Goal: Information Seeking & Learning: Learn about a topic

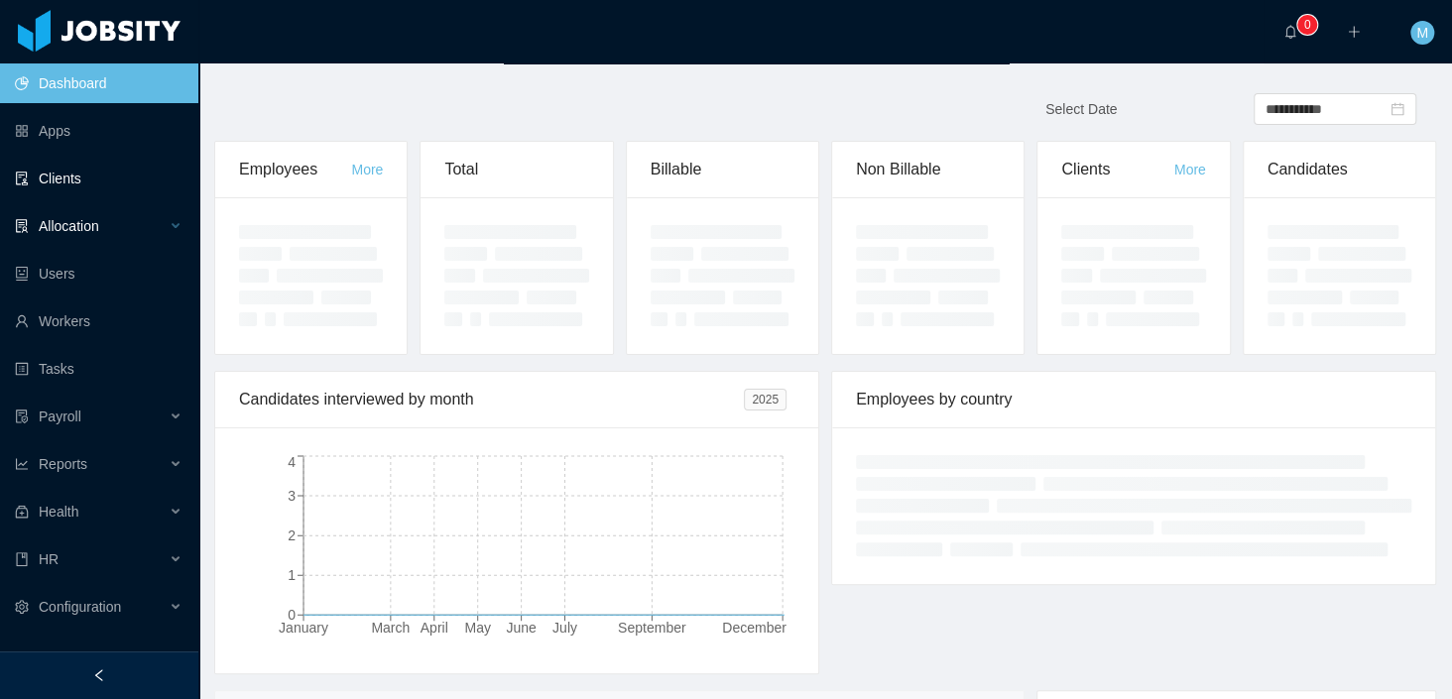
click at [92, 213] on div "Allocation" at bounding box center [99, 226] width 198 height 40
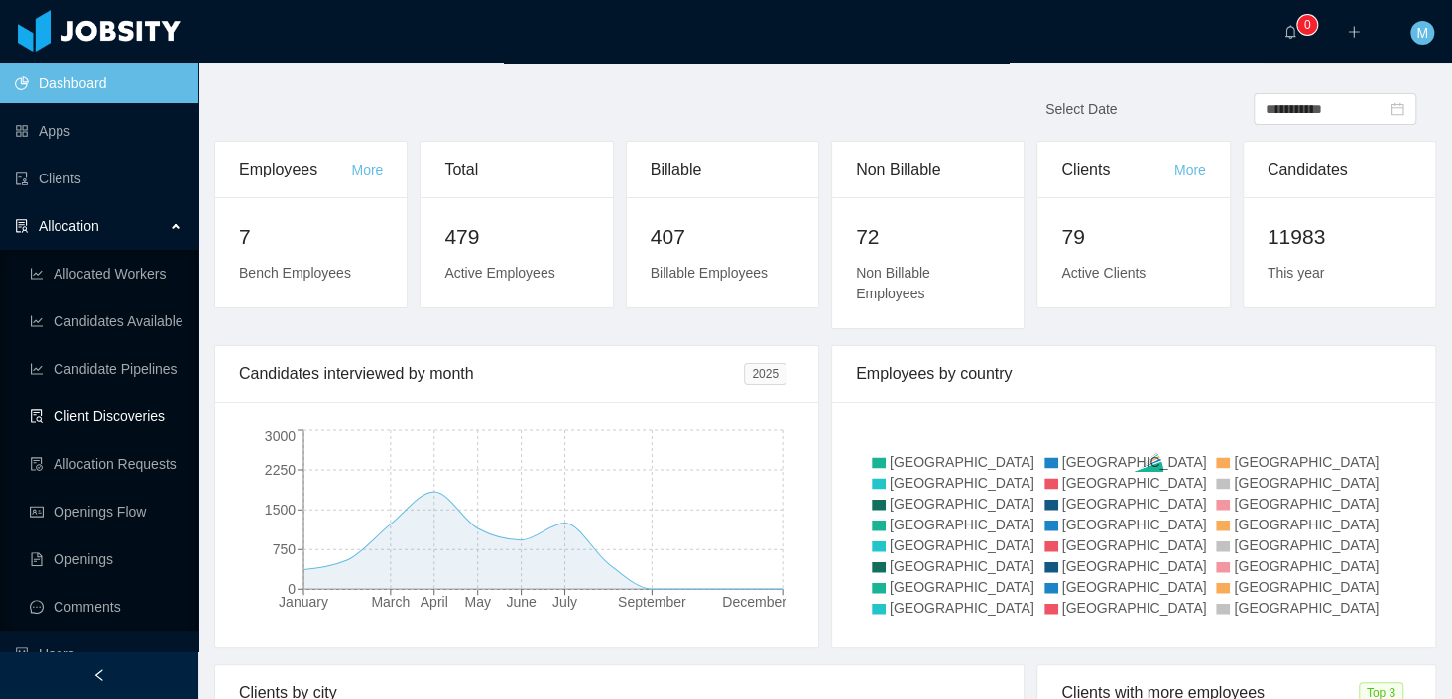
click at [111, 418] on link "Client Discoveries" at bounding box center [106, 417] width 153 height 40
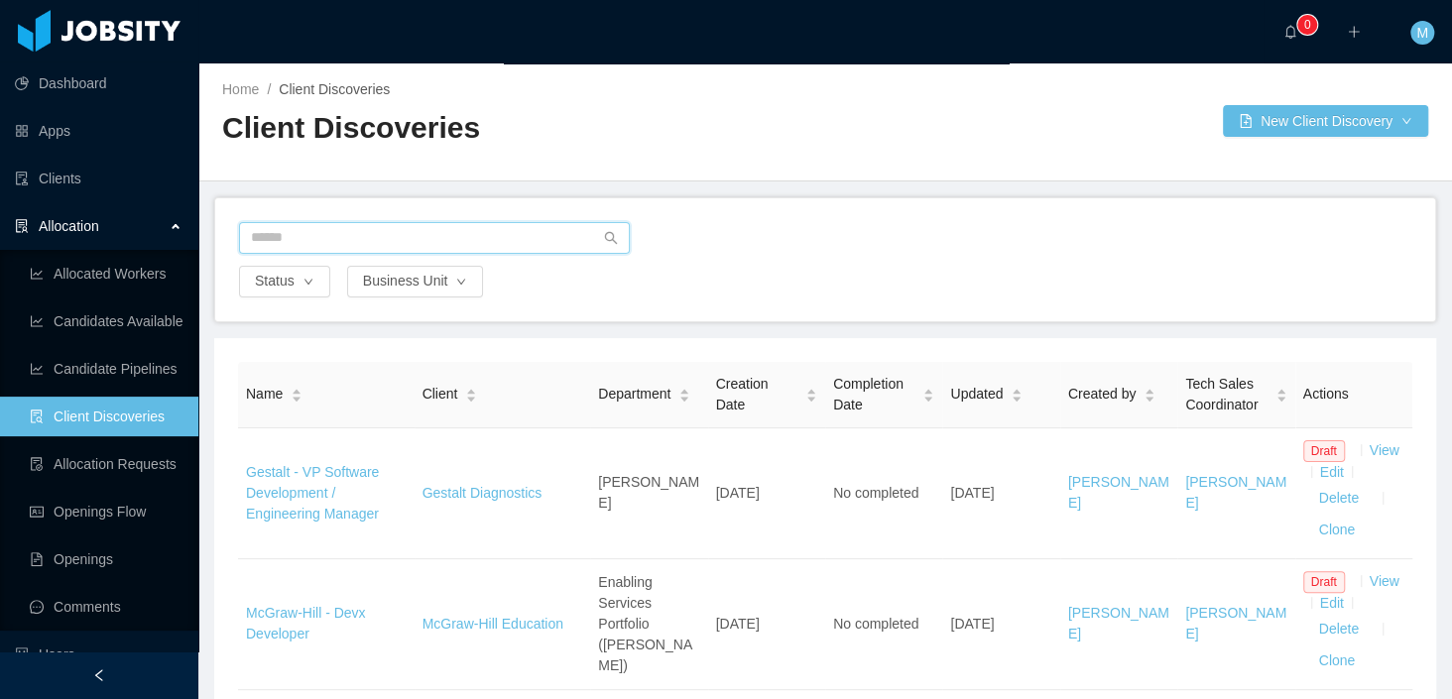
click at [300, 241] on input "text" at bounding box center [434, 238] width 391 height 32
click at [382, 245] on input "text" at bounding box center [434, 238] width 391 height 32
type input "****"
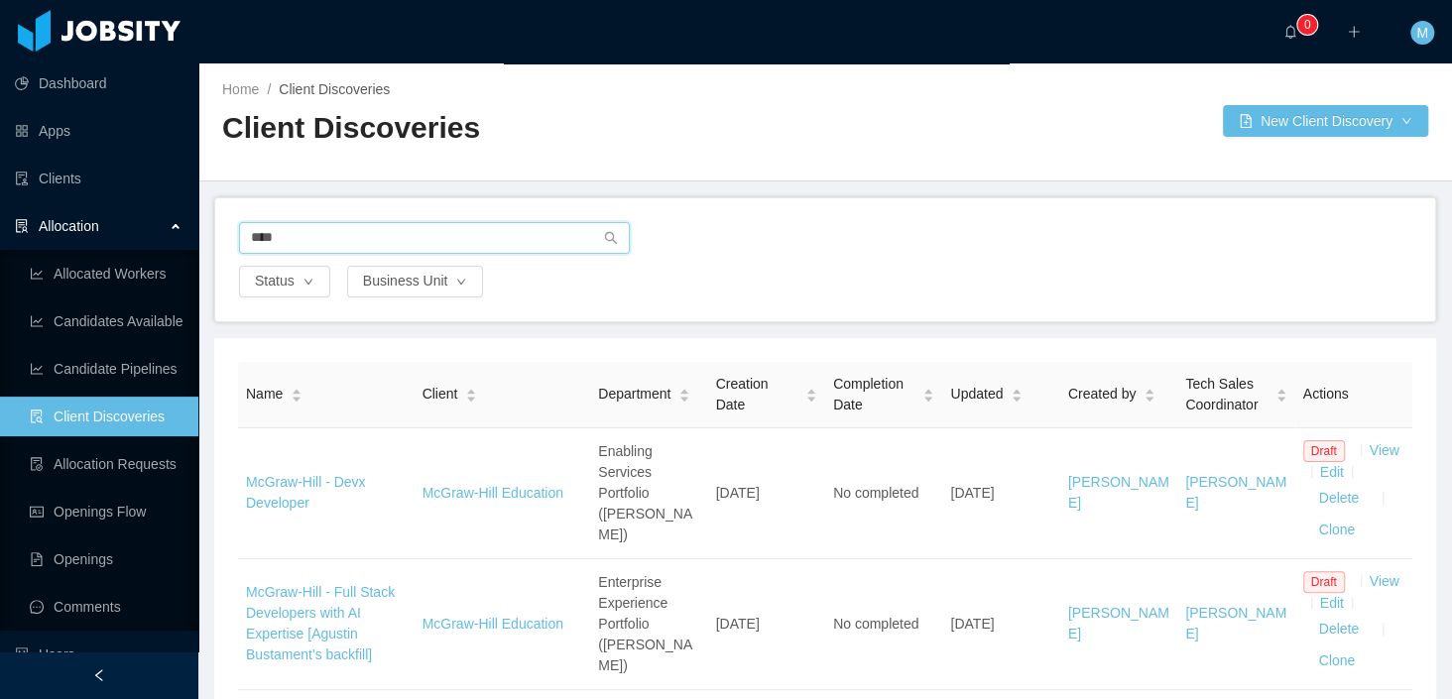
drag, startPoint x: 188, startPoint y: 234, endPoint x: 175, endPoint y: 233, distance: 12.9
click at [175, 233] on section "Dashboard Apps Clients Allocation Allocated Workers Candidates Available Candid…" at bounding box center [726, 349] width 1452 height 699
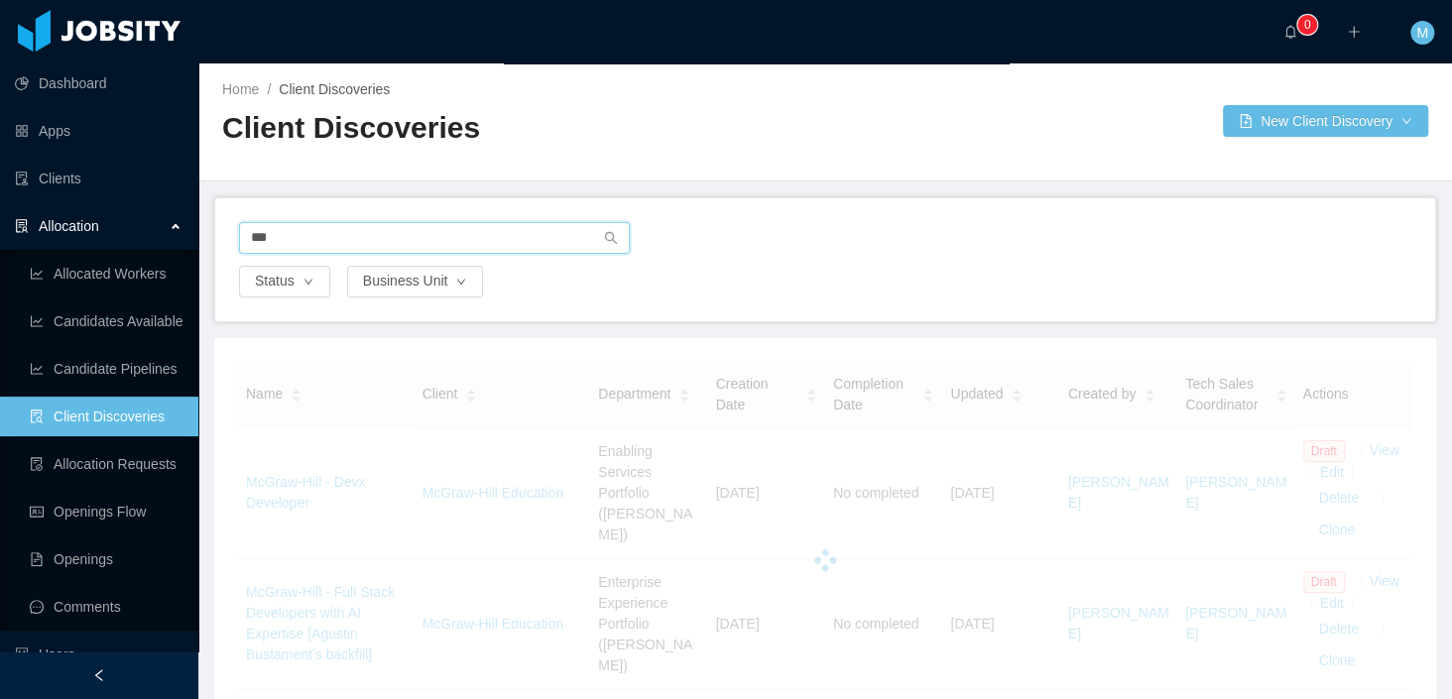
type input "***"
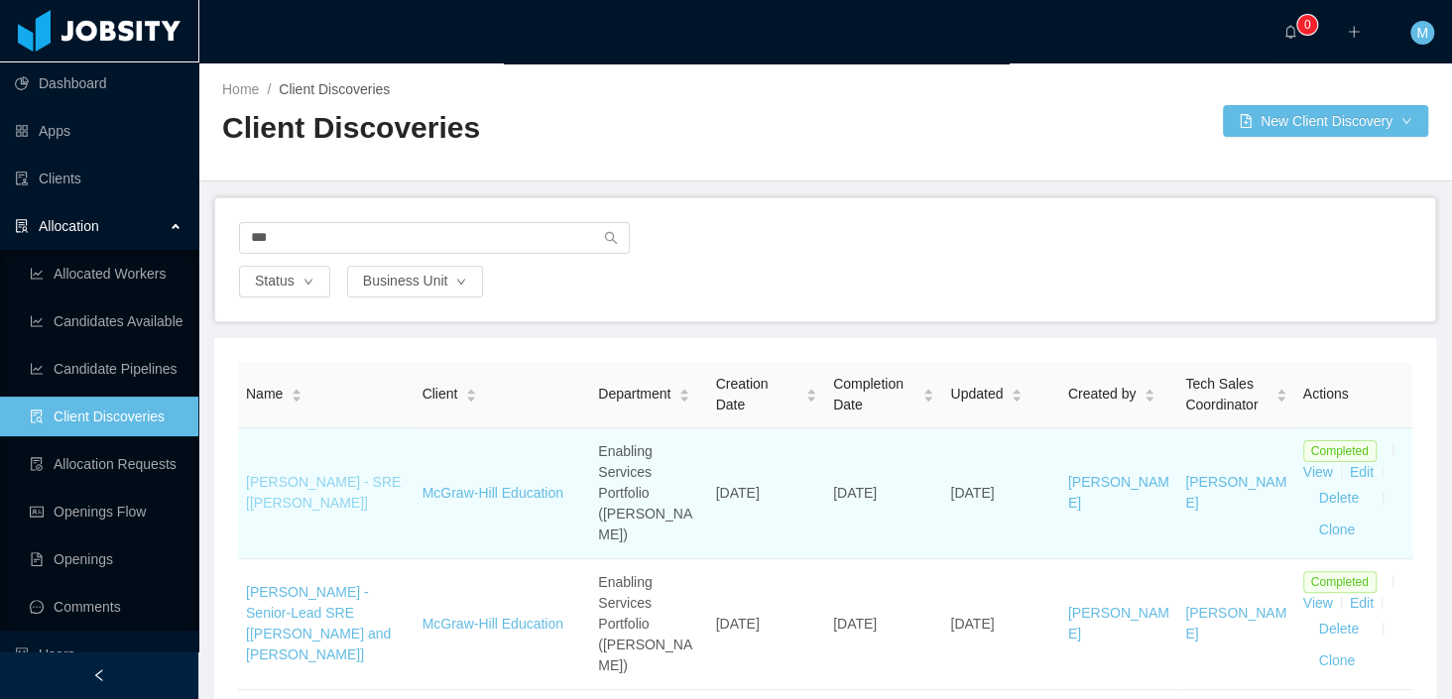
click at [344, 474] on link "[PERSON_NAME] - SRE [[PERSON_NAME]]" at bounding box center [323, 492] width 155 height 37
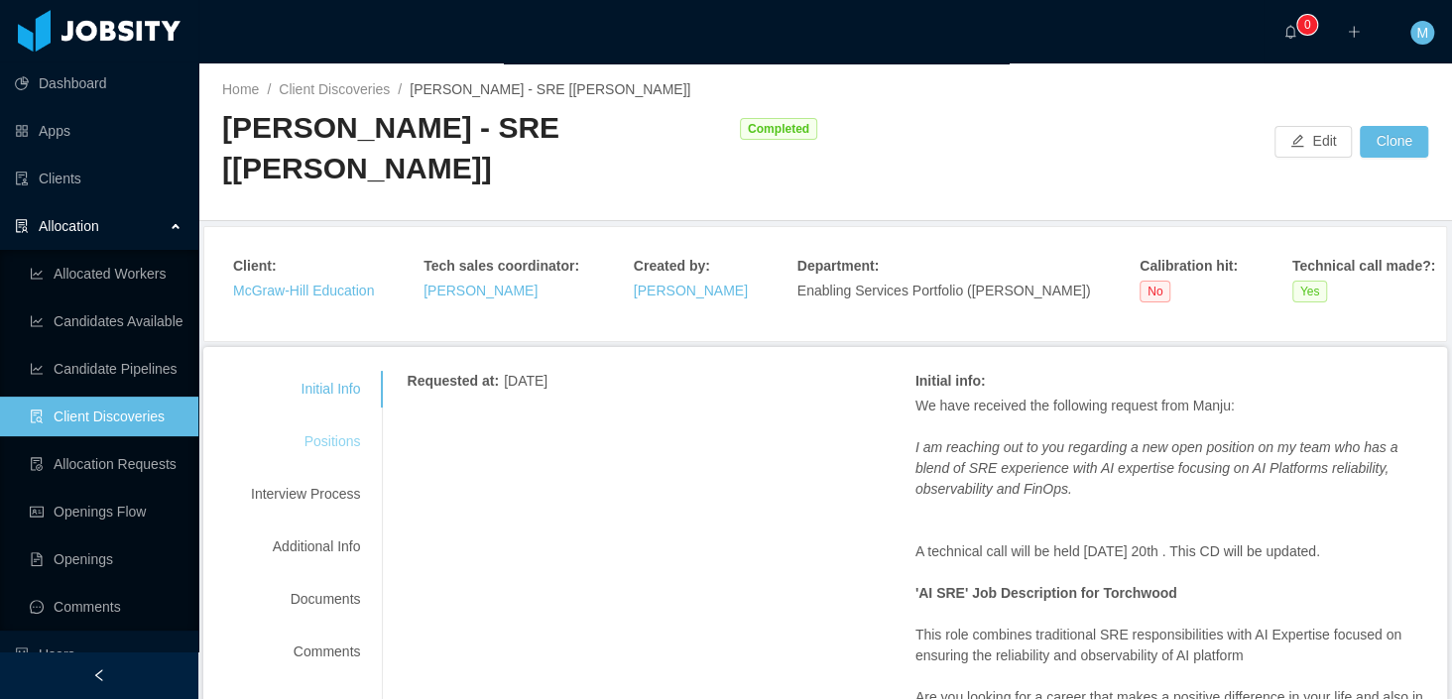
click at [331, 381] on div "Initial Info Positions Interview Process Additional Info Documents Comments" at bounding box center [305, 520] width 157 height 299
click at [339, 423] on div "Positions" at bounding box center [305, 441] width 157 height 37
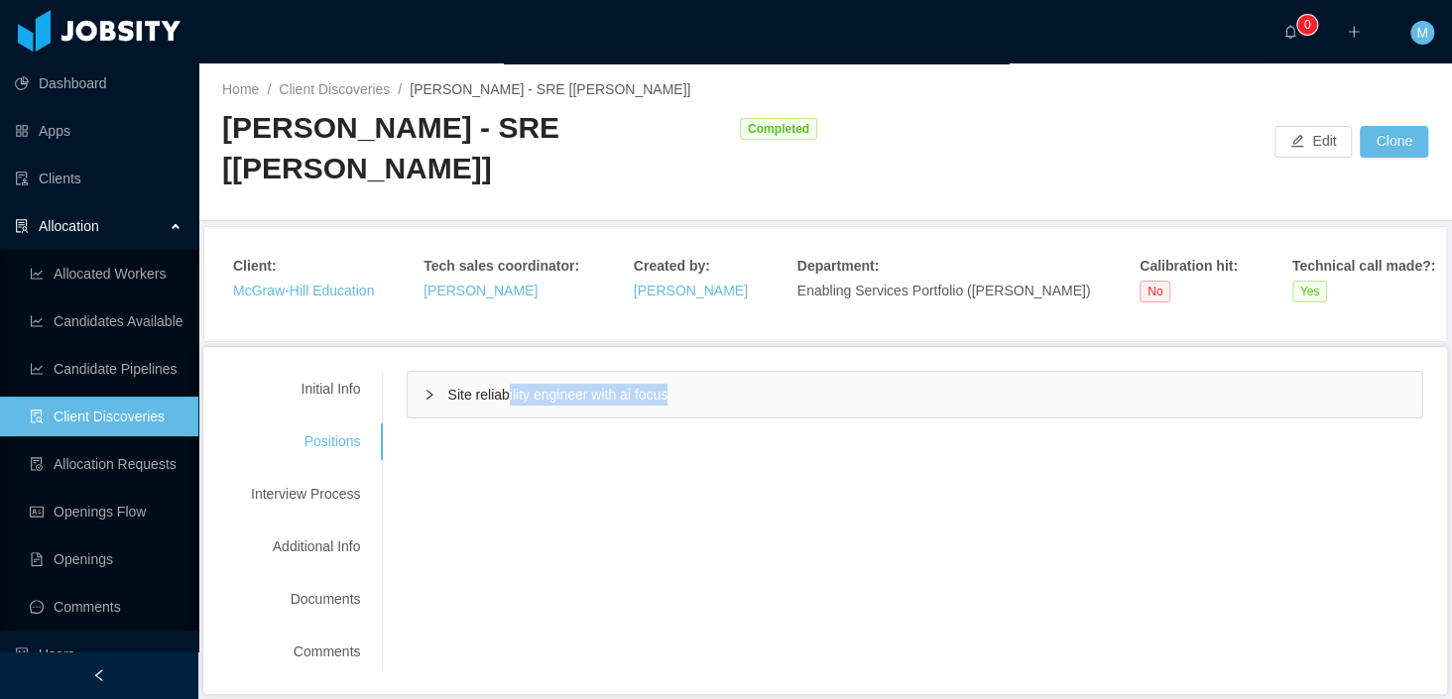
click at [515, 372] on div "Site reliability engineer with ai focus" at bounding box center [915, 395] width 1014 height 46
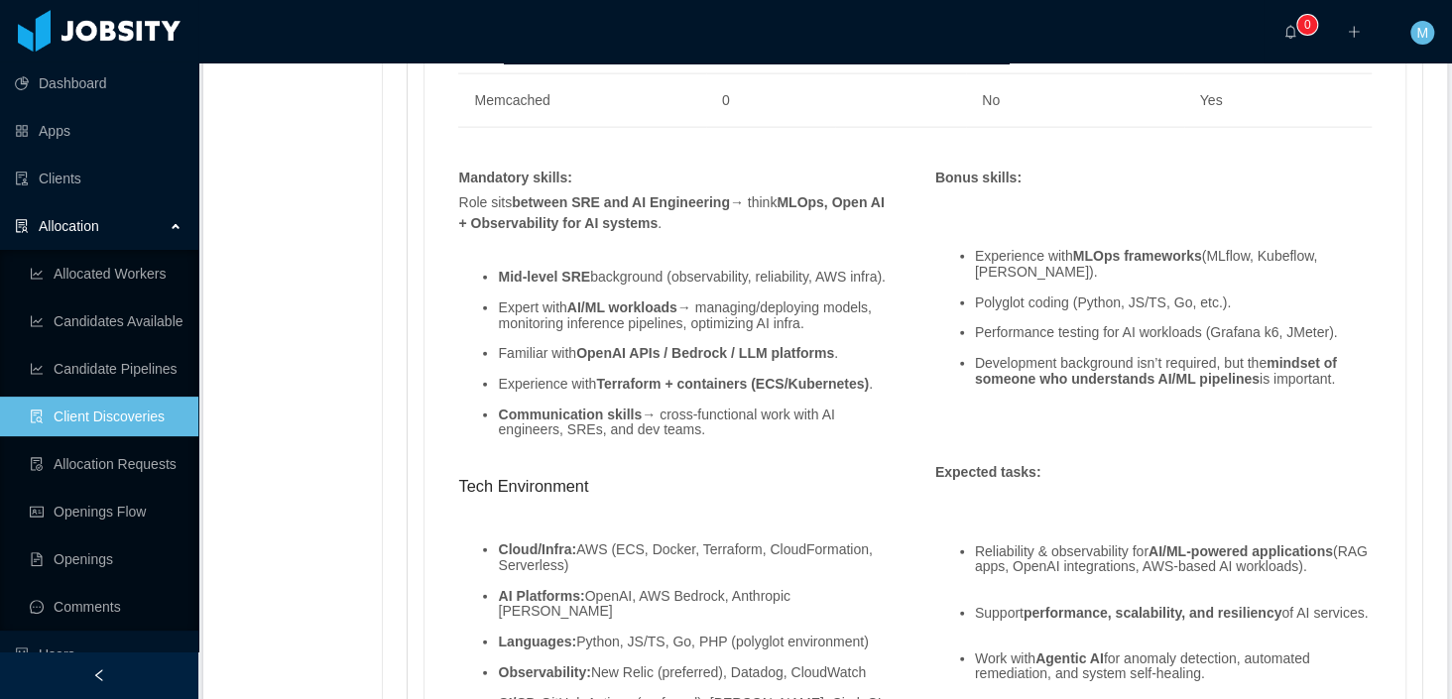
scroll to position [2308, 0]
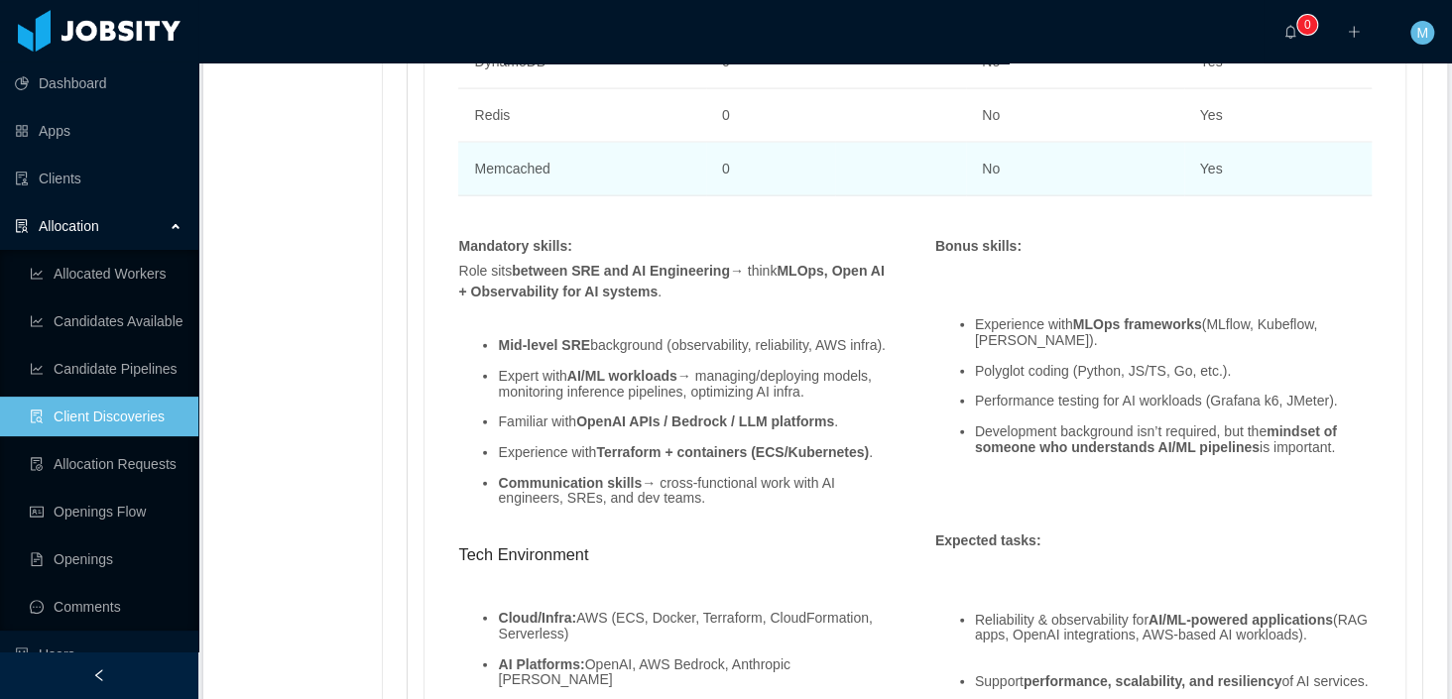
click at [835, 143] on td at bounding box center [900, 170] width 131 height 54
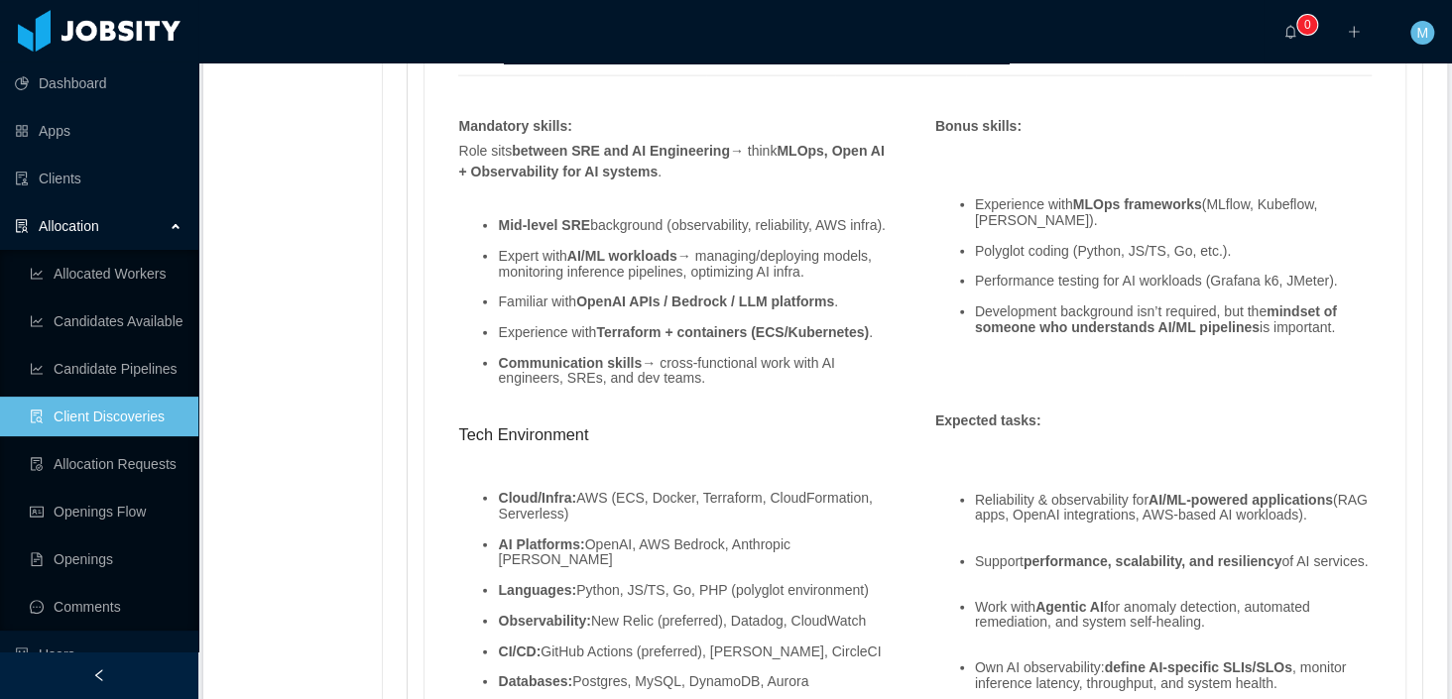
scroll to position [2624, 0]
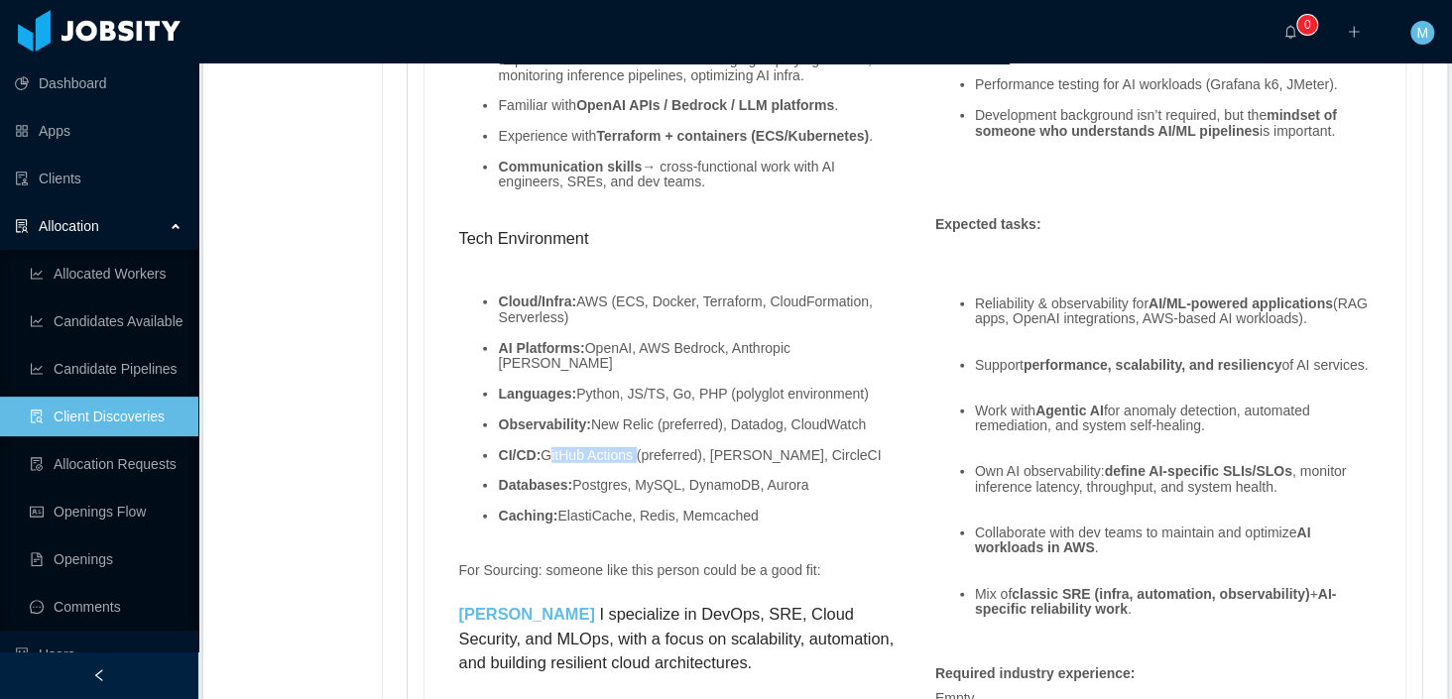
drag, startPoint x: 552, startPoint y: 425, endPoint x: 642, endPoint y: 419, distance: 90.4
click at [642, 448] on li "CI/CD: GitHub Actions (preferred), [PERSON_NAME], CircleCI" at bounding box center [696, 455] width 397 height 15
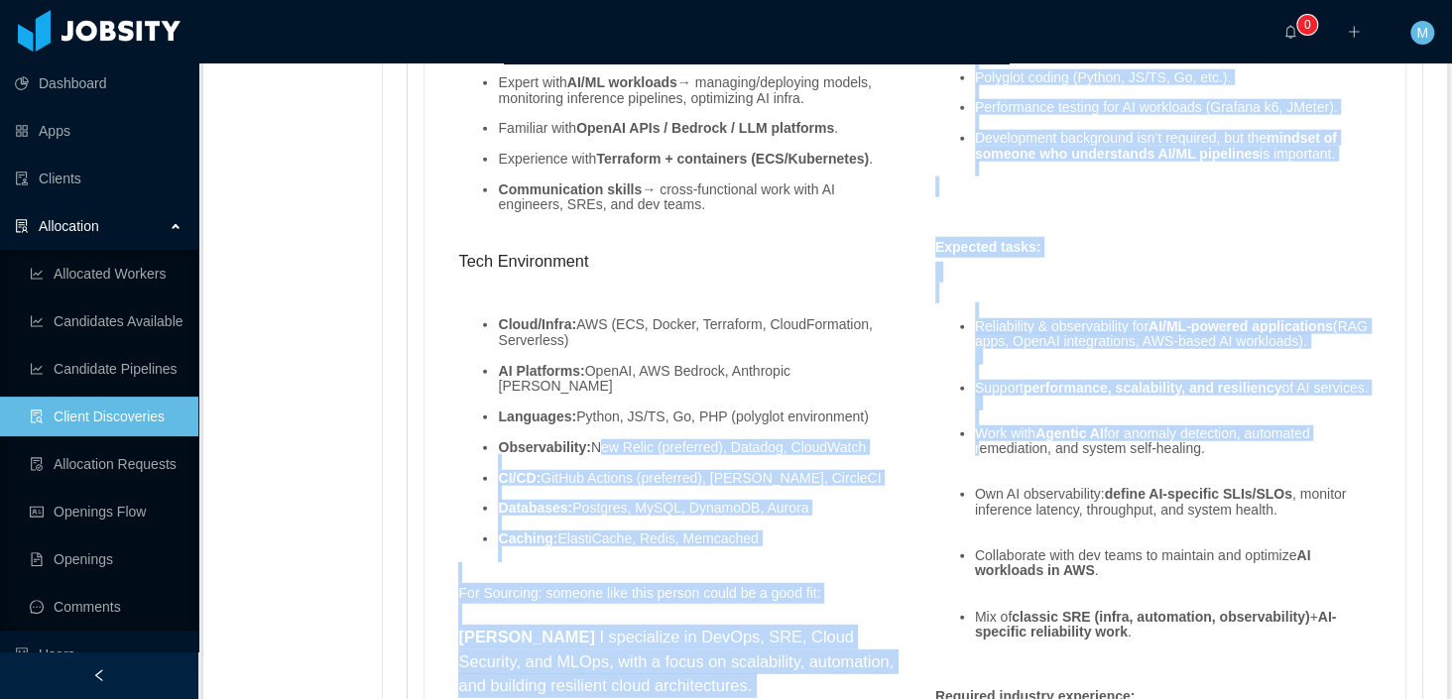
drag, startPoint x: 602, startPoint y: 413, endPoint x: 911, endPoint y: 415, distance: 309.3
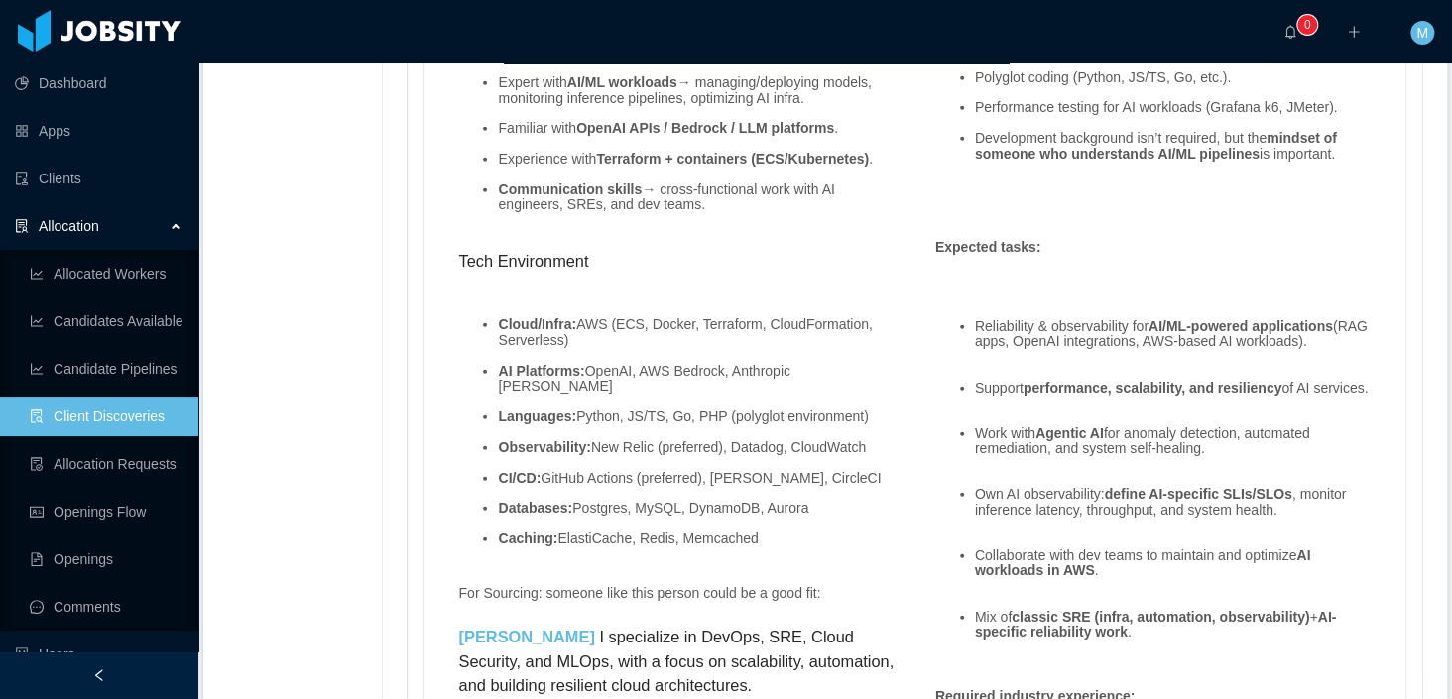
click at [832, 440] on li "Observability: New Relic (preferred), Datadog, CloudWatch" at bounding box center [696, 447] width 397 height 15
click at [772, 364] on li "AI Platforms: OpenAI, AWS Bedrock, Anthropic [PERSON_NAME]" at bounding box center [696, 379] width 397 height 31
drag, startPoint x: 736, startPoint y: 353, endPoint x: 651, endPoint y: 360, distance: 84.6
click at [651, 364] on li "AI Platforms: OpenAI, AWS Bedrock, Anthropic [PERSON_NAME]" at bounding box center [696, 379] width 397 height 31
copy li "AWS Bedrock"
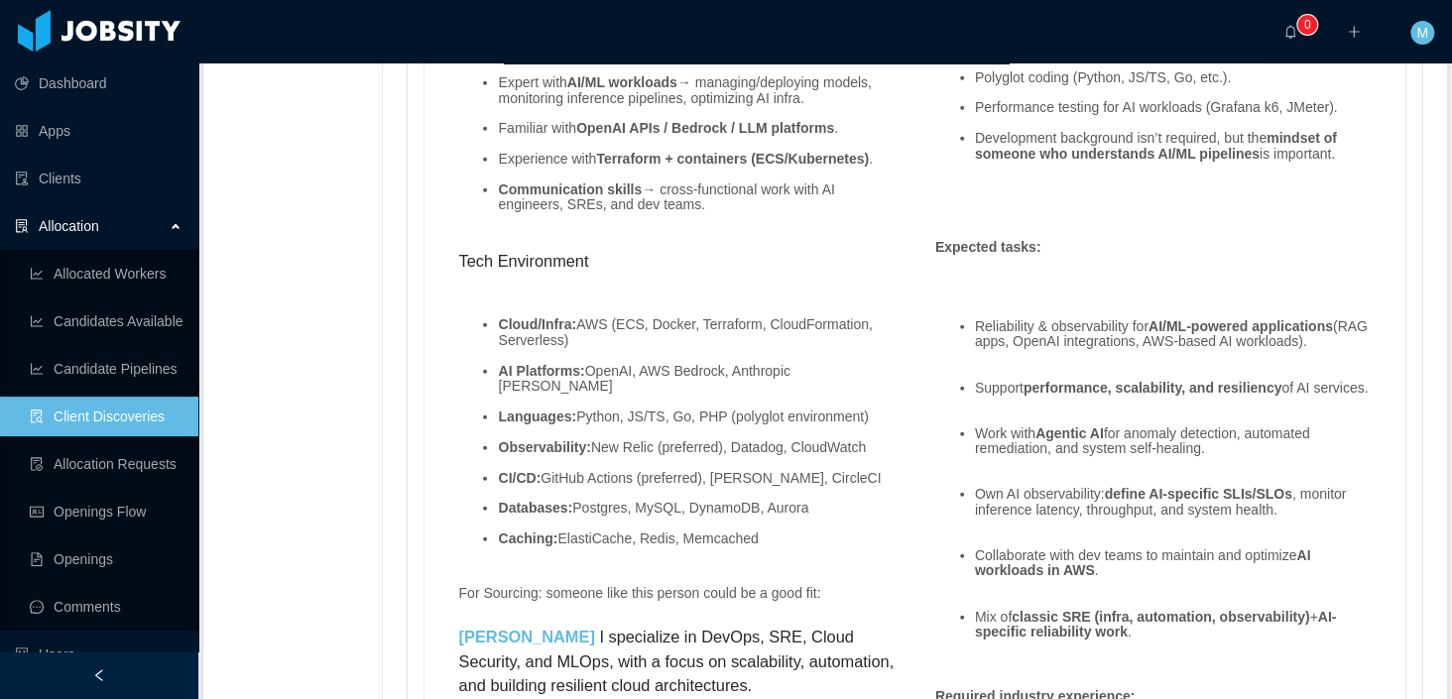
click at [781, 364] on li "AI Platforms: OpenAI, AWS Bedrock, Anthropic [PERSON_NAME]" at bounding box center [696, 379] width 397 height 31
click at [690, 364] on li "AI Platforms: OpenAI, AWS Bedrock, Anthropic [PERSON_NAME]" at bounding box center [696, 379] width 397 height 31
drag, startPoint x: 655, startPoint y: 356, endPoint x: 733, endPoint y: 349, distance: 77.6
click at [733, 364] on li "AI Platforms: OpenAI, AWS Bedrock, Anthropic [PERSON_NAME]" at bounding box center [696, 379] width 397 height 31
click at [698, 364] on li "AI Platforms: OpenAI, AWS Bedrock, Anthropic [PERSON_NAME]" at bounding box center [696, 379] width 397 height 31
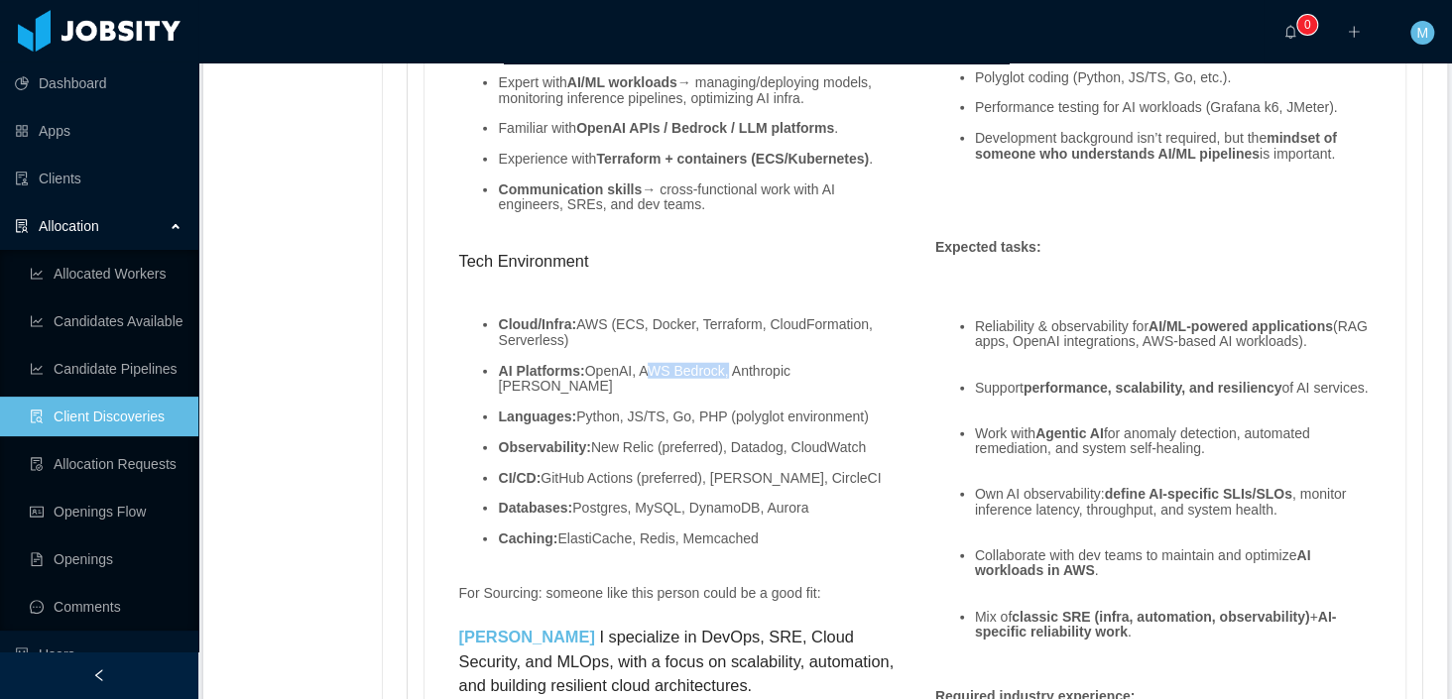
drag, startPoint x: 651, startPoint y: 355, endPoint x: 739, endPoint y: 351, distance: 87.3
click at [739, 364] on li "AI Platforms: OpenAI, AWS Bedrock, Anthropic [PERSON_NAME]" at bounding box center [696, 379] width 397 height 31
copy li "AWS Bedrock"
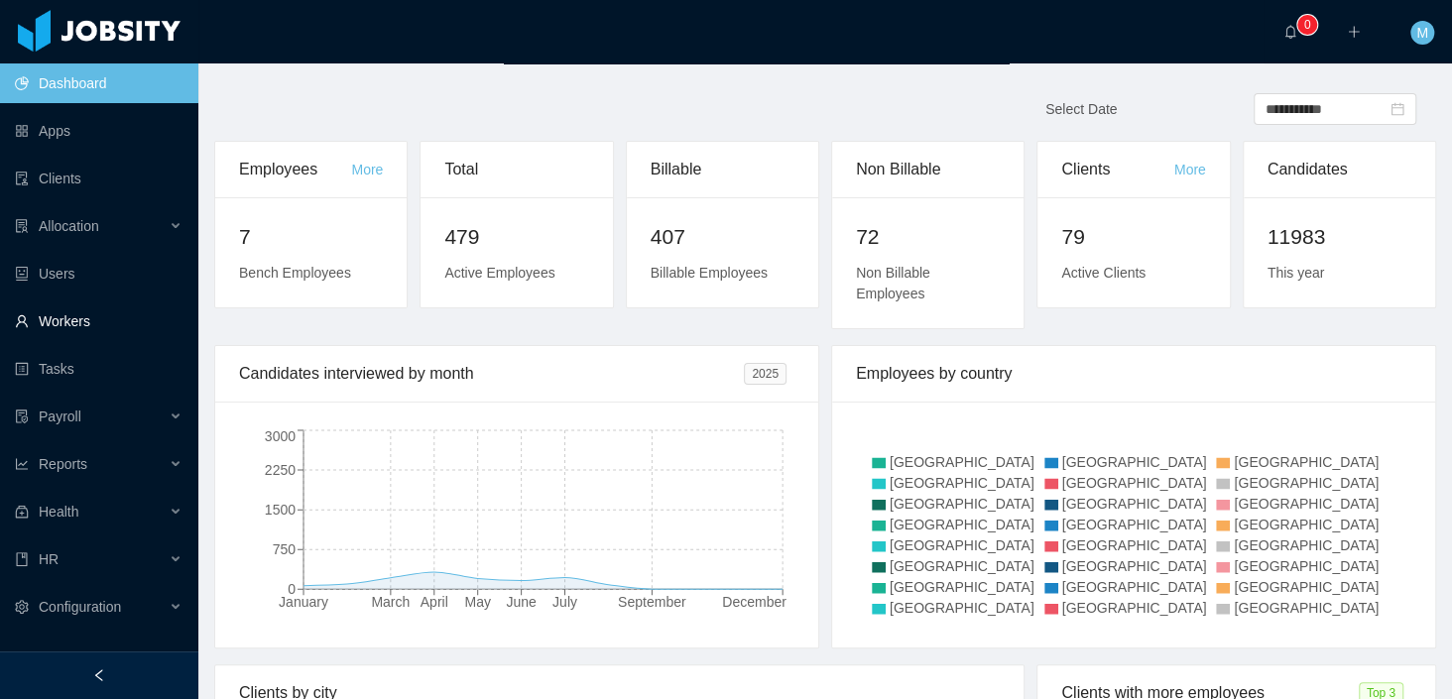
click at [84, 322] on link "Workers" at bounding box center [99, 321] width 168 height 40
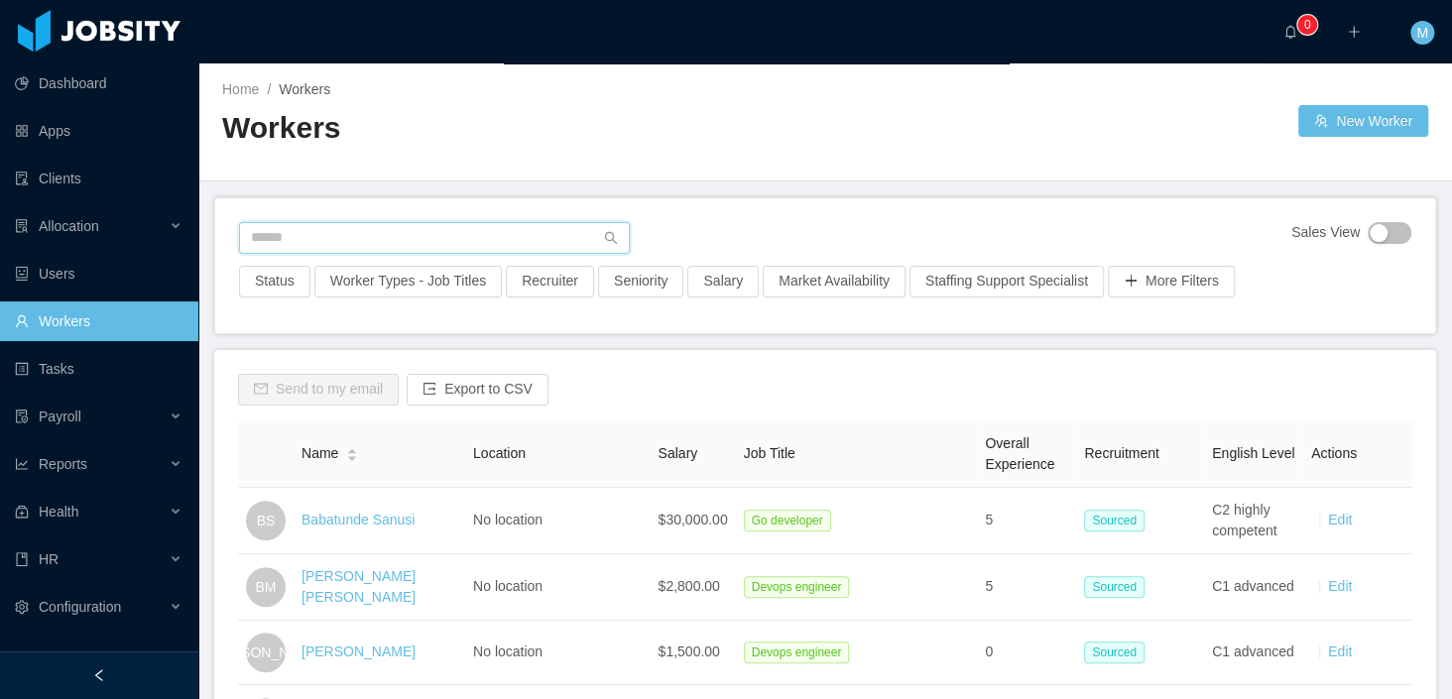
click at [333, 237] on input "text" at bounding box center [434, 238] width 391 height 32
type input "*"
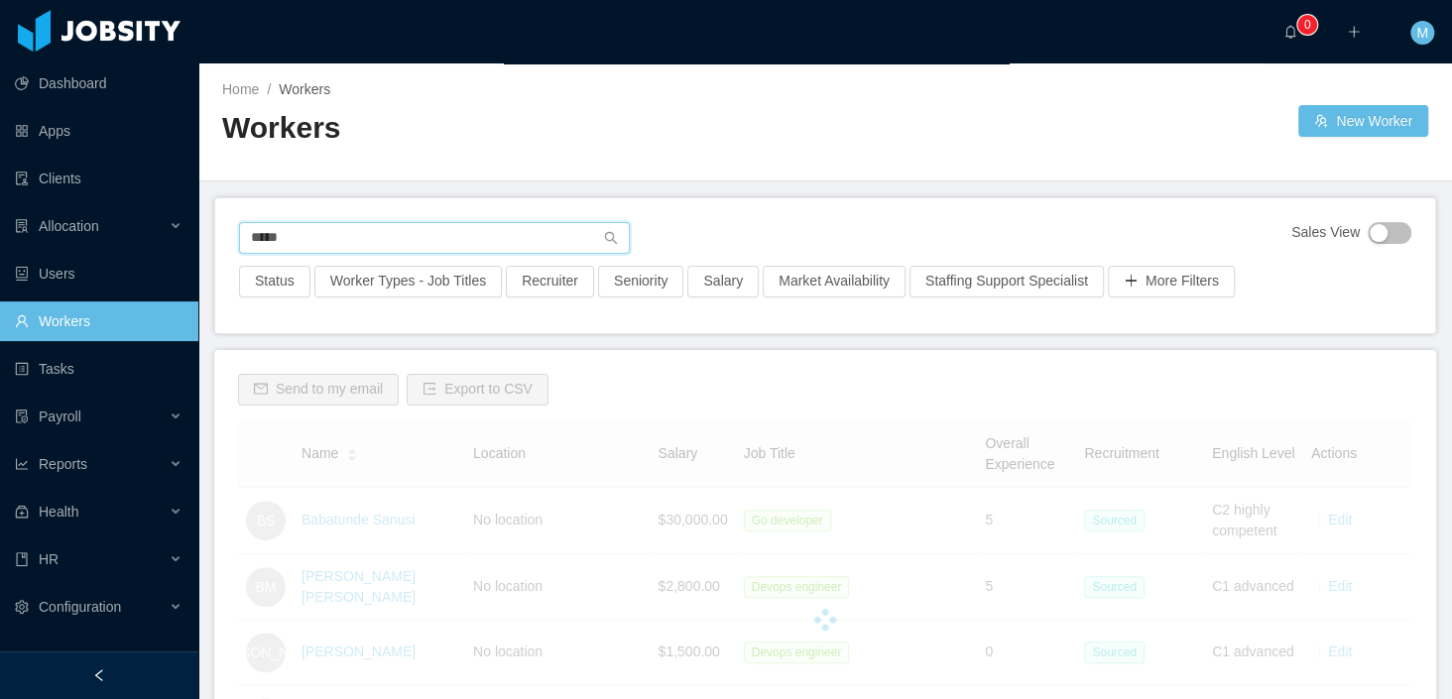
type input "*****"
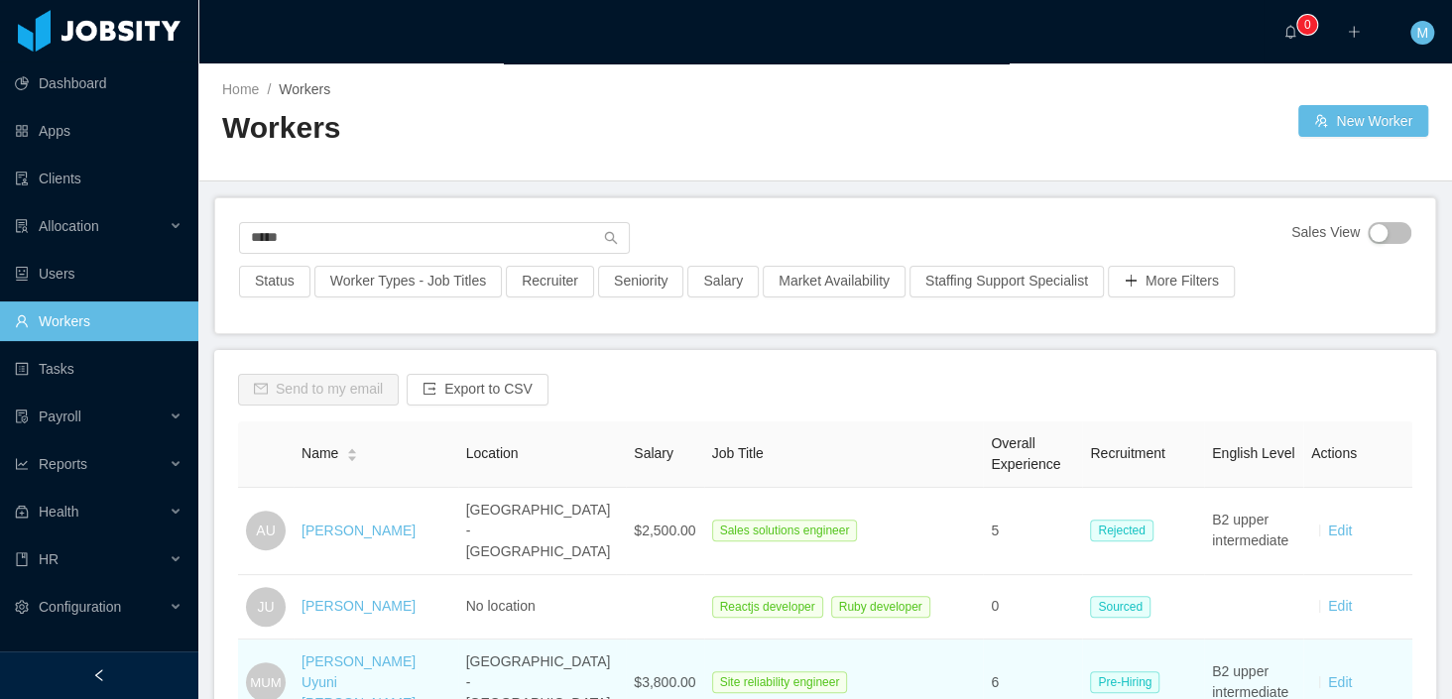
click at [374, 526] on link "Alessio Uyema" at bounding box center [358, 531] width 114 height 16
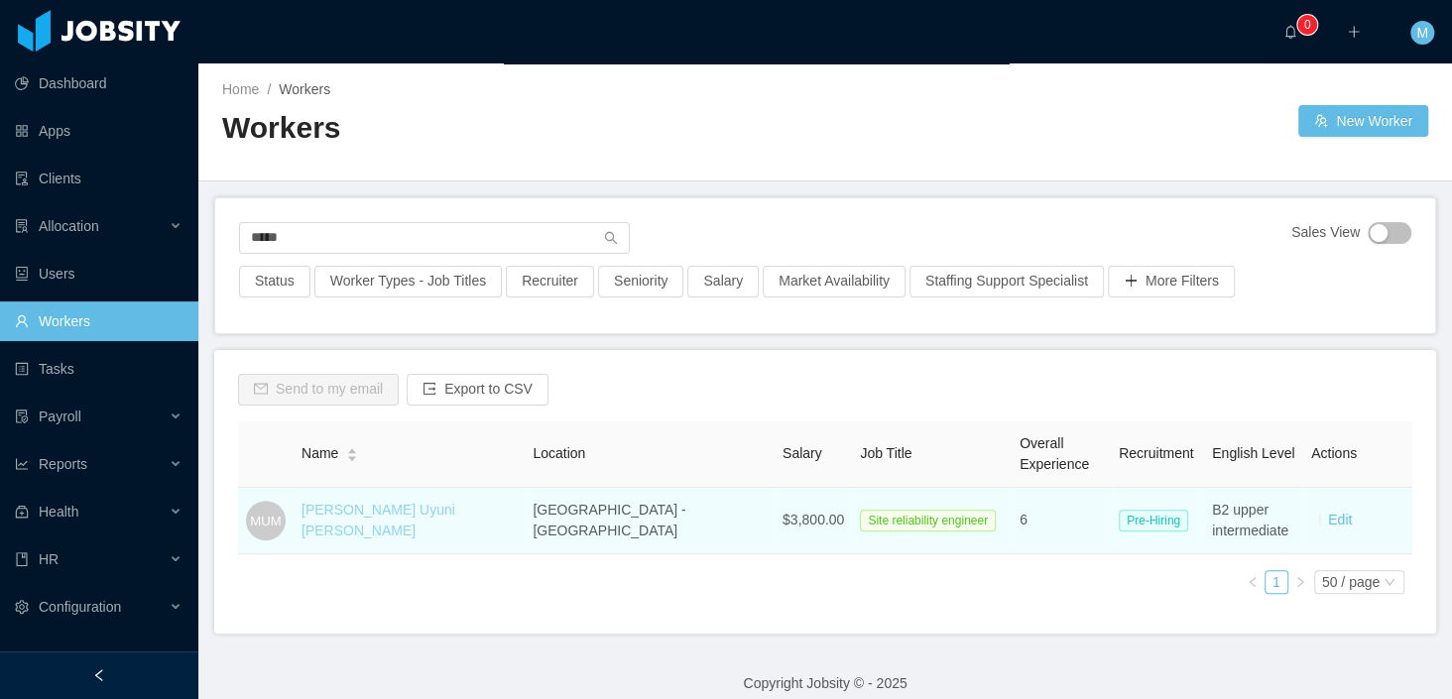
click at [391, 515] on link "Mauricio Uyuni Miranda" at bounding box center [378, 520] width 154 height 37
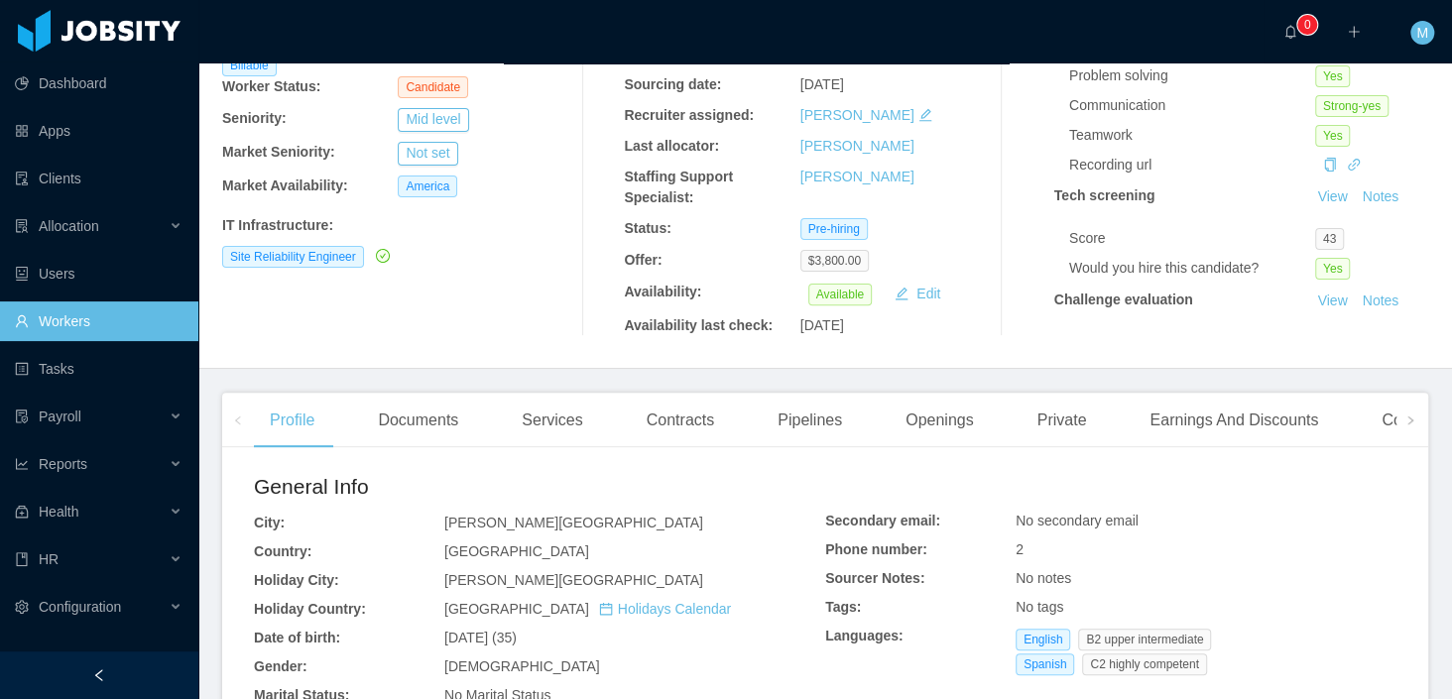
scroll to position [495, 0]
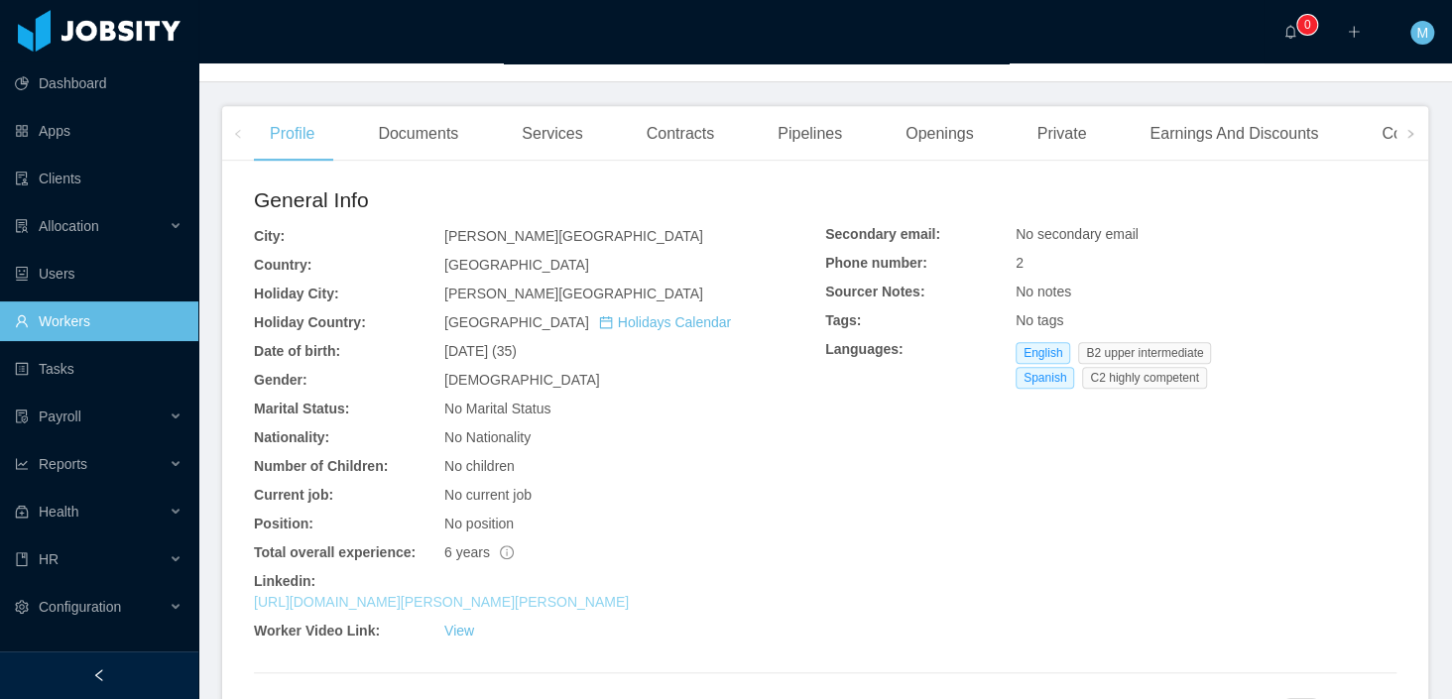
click at [511, 602] on link "https://www.linkedin.com/in/mauricio-uyuni-miranda-56b58064" at bounding box center [441, 602] width 375 height 16
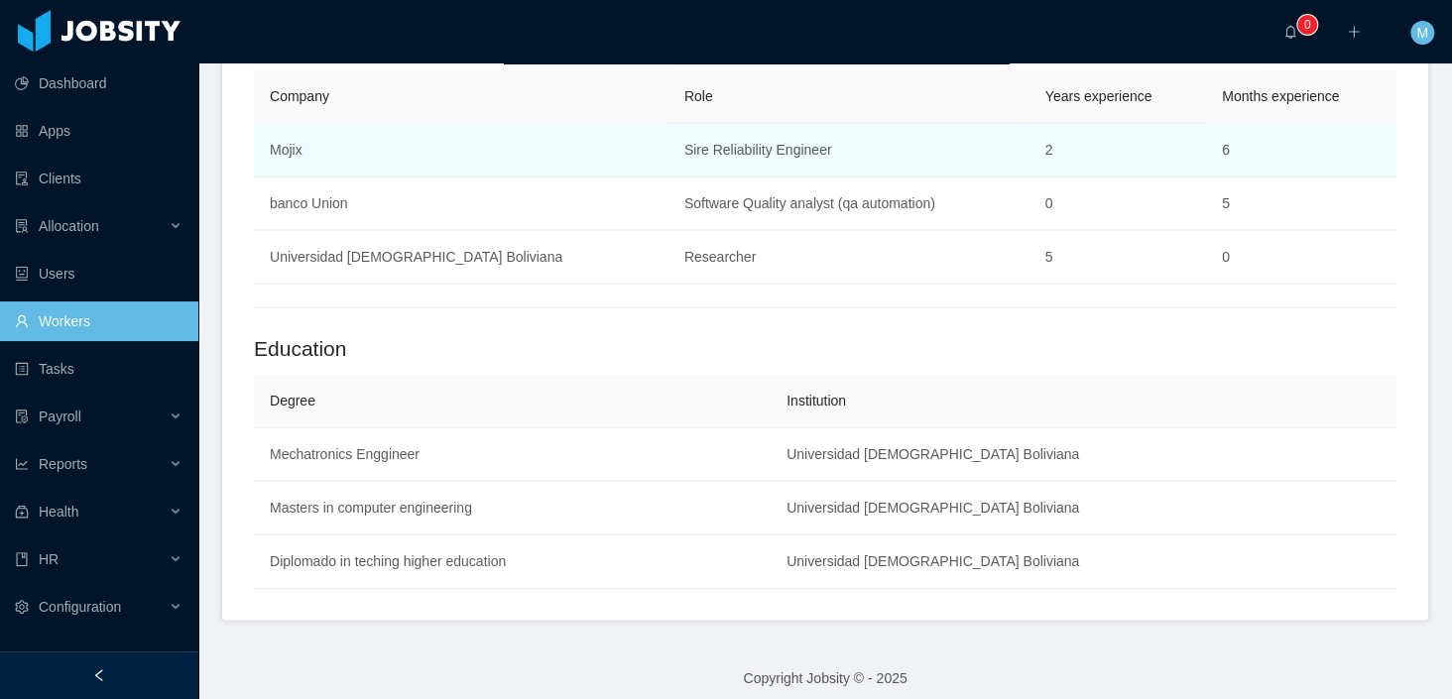
scroll to position [0, 0]
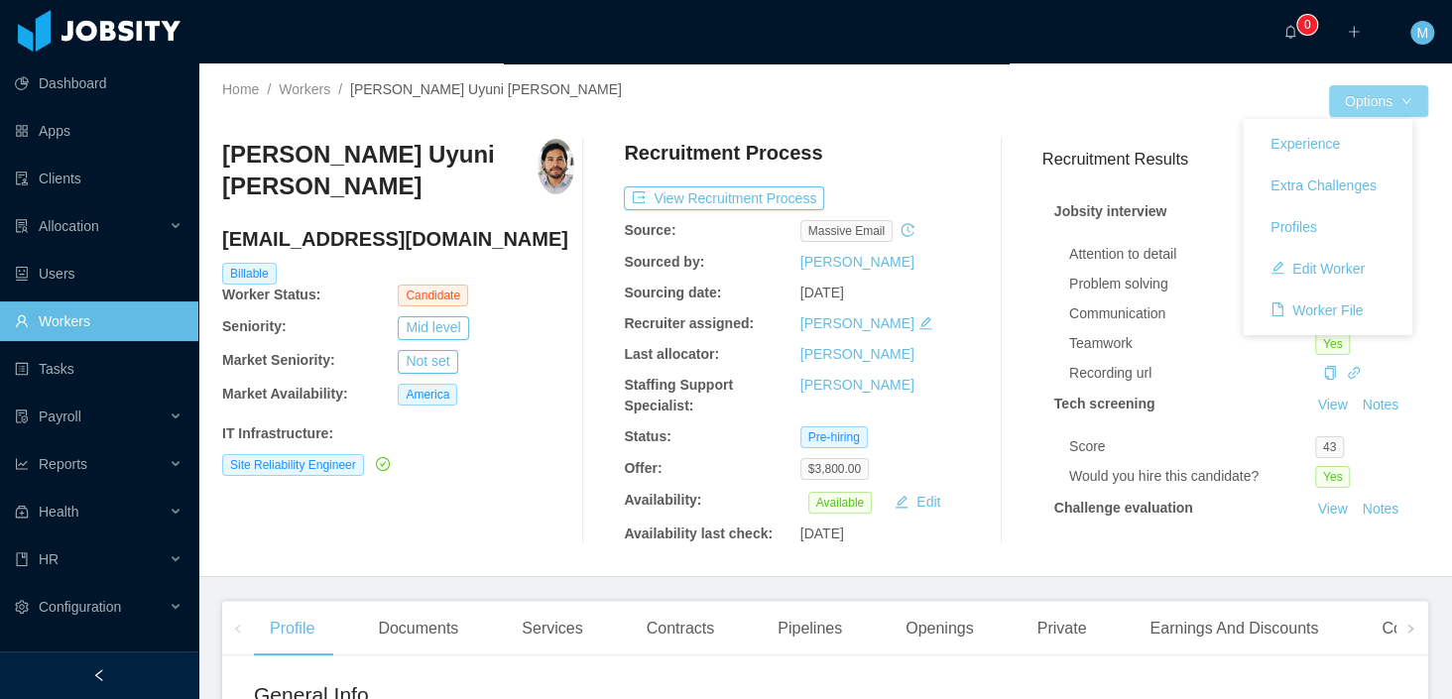
click at [1397, 101] on button "Options" at bounding box center [1378, 101] width 99 height 32
click at [1377, 107] on button "Options" at bounding box center [1378, 101] width 99 height 32
click at [1331, 308] on button "Worker File" at bounding box center [1316, 310] width 124 height 32
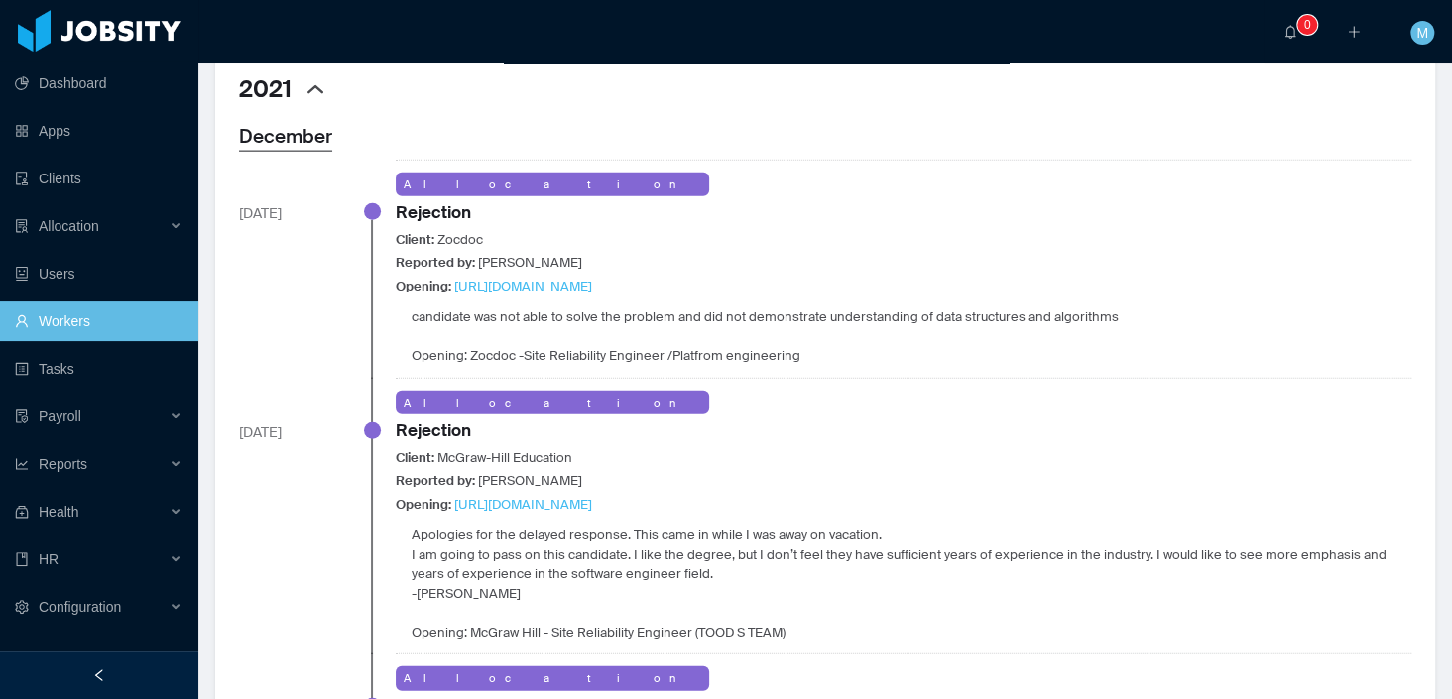
scroll to position [2568, 0]
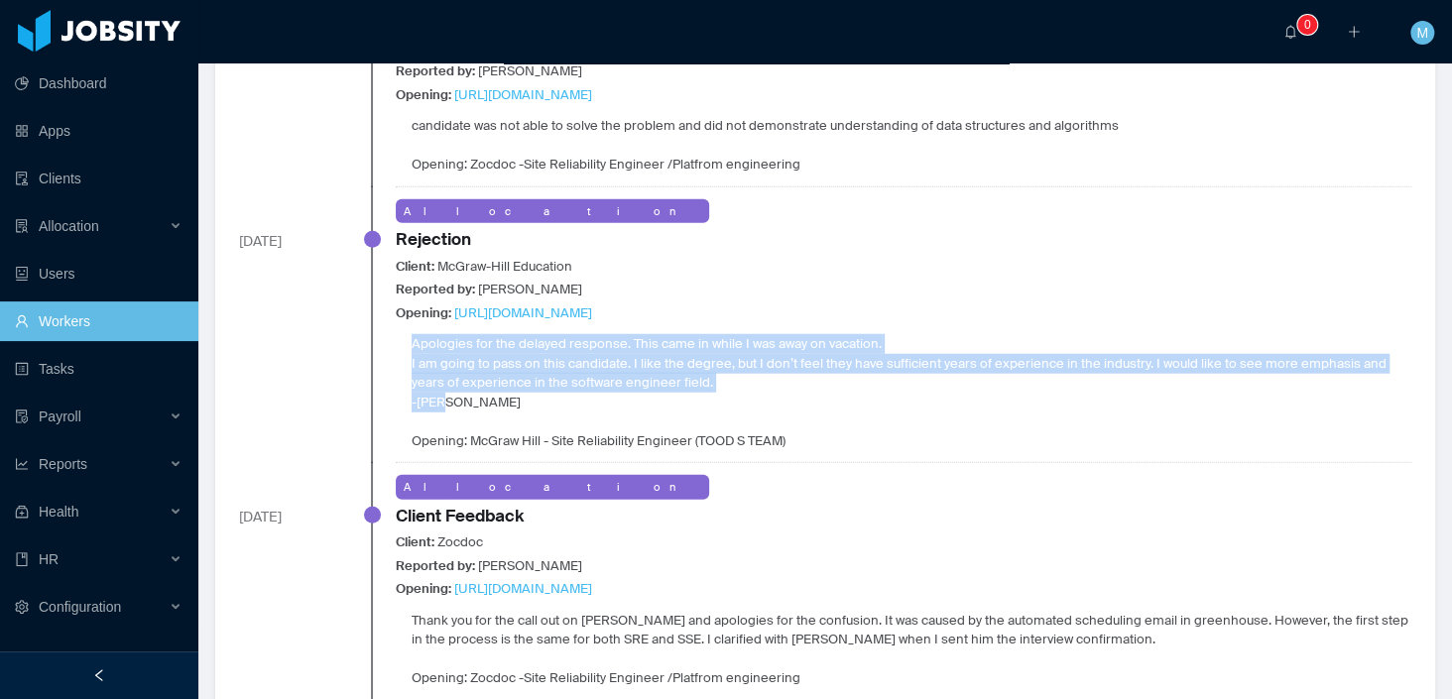
drag, startPoint x: 445, startPoint y: 375, endPoint x: 400, endPoint y: 311, distance: 78.1
click at [400, 334] on div "Apologies for the delayed response. This came in while I was away on vacation. …" at bounding box center [903, 392] width 1015 height 116
click at [483, 382] on div "Apologies for the delayed response. This came in while I was away on vacation. …" at bounding box center [903, 392] width 1015 height 116
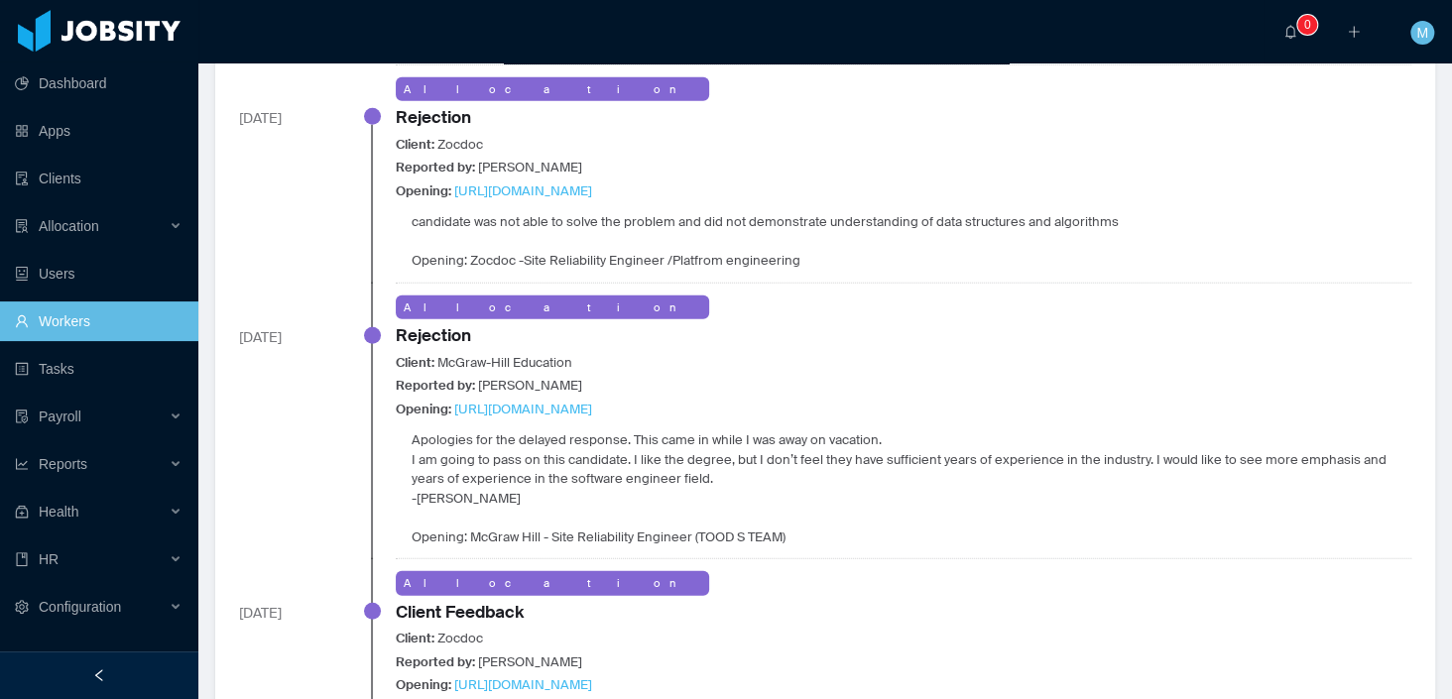
scroll to position [2484, 0]
